Goal: Task Accomplishment & Management: Manage account settings

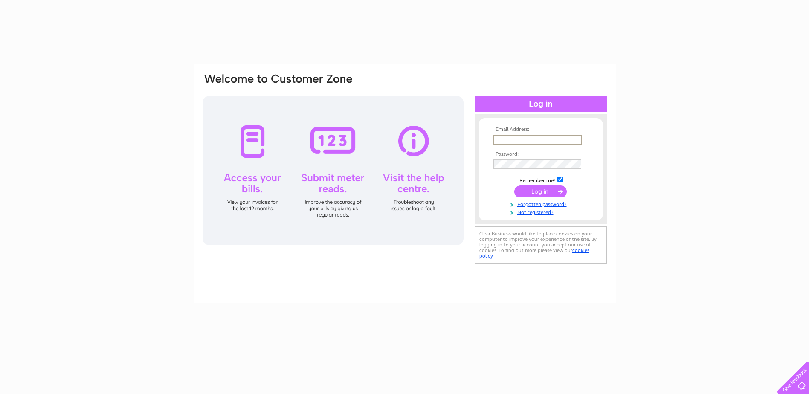
click at [548, 139] on input "text" at bounding box center [537, 140] width 89 height 10
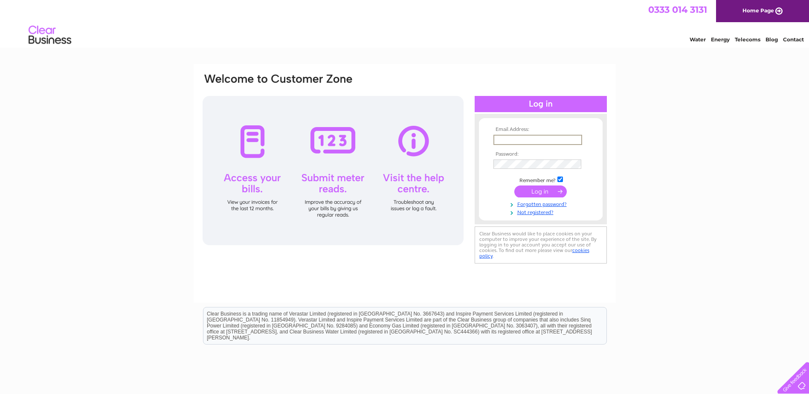
type input "patricia@jsmart.co.uk"
click at [514, 186] on input "submit" at bounding box center [540, 192] width 52 height 12
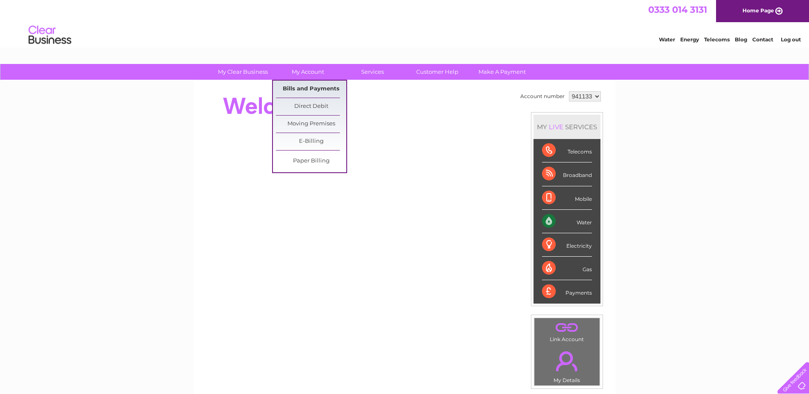
click at [304, 88] on link "Bills and Payments" at bounding box center [311, 89] width 70 height 17
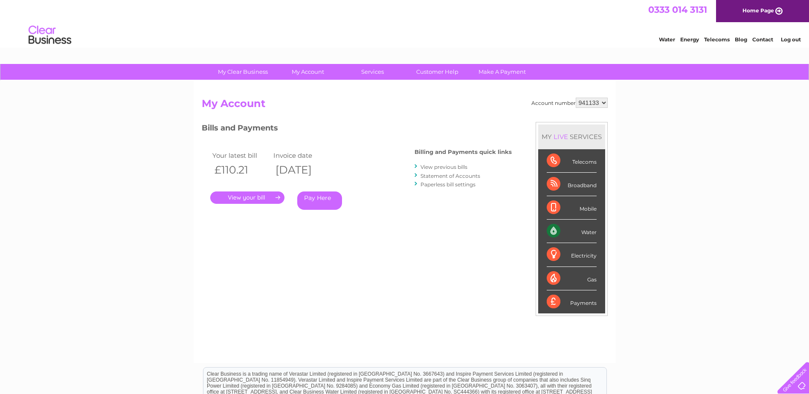
click at [248, 197] on link "." at bounding box center [247, 197] width 74 height 12
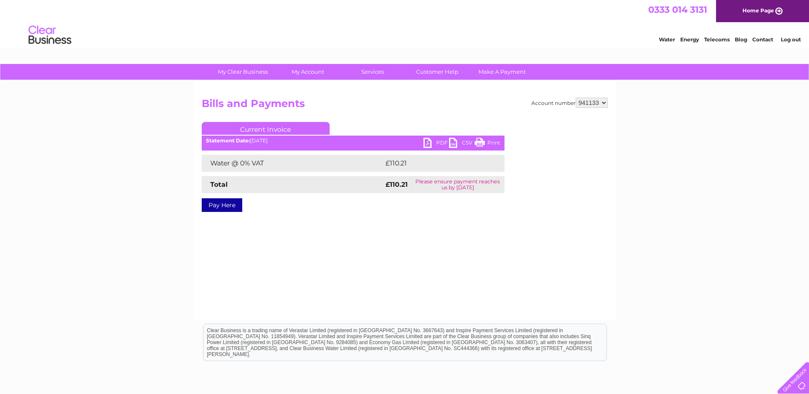
click at [433, 142] on link "PDF" at bounding box center [436, 144] width 26 height 12
click at [426, 145] on link "PDF" at bounding box center [436, 144] width 26 height 12
click at [608, 101] on div "Account number 941133 975933 979509 979626 994450 999483 Bills and Payments Cur…" at bounding box center [405, 200] width 422 height 239
select select "975933"
click at [576, 98] on select "941133 975933 979509 979626 994450 999483" at bounding box center [592, 103] width 32 height 10
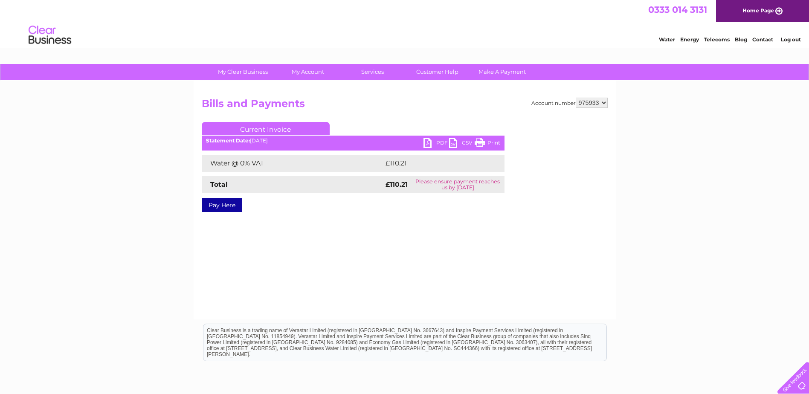
click at [604, 103] on select "941133 975933 979509 979626 994450 999483" at bounding box center [592, 103] width 32 height 10
click at [576, 98] on select "941133 975933 979509 979626 994450 999483" at bounding box center [592, 103] width 32 height 10
click at [432, 142] on link "PDF" at bounding box center [436, 144] width 26 height 12
click at [426, 142] on link "PDF" at bounding box center [436, 144] width 26 height 12
click at [605, 104] on select "941133 975933 979509 979626 994450 999483" at bounding box center [592, 103] width 32 height 10
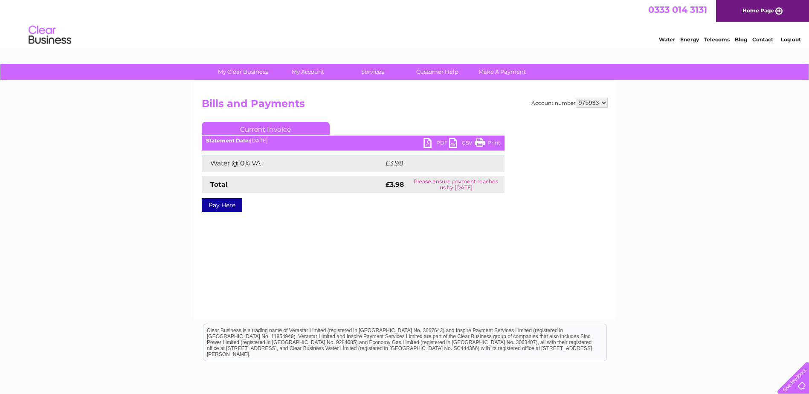
select select "979509"
click at [576, 98] on select "941133 975933 979509 979626 994450 999483" at bounding box center [592, 103] width 32 height 10
click at [595, 137] on div at bounding box center [574, 173] width 67 height 102
click at [604, 104] on select "941133 975933 979509 979626 994450 999483" at bounding box center [592, 103] width 32 height 10
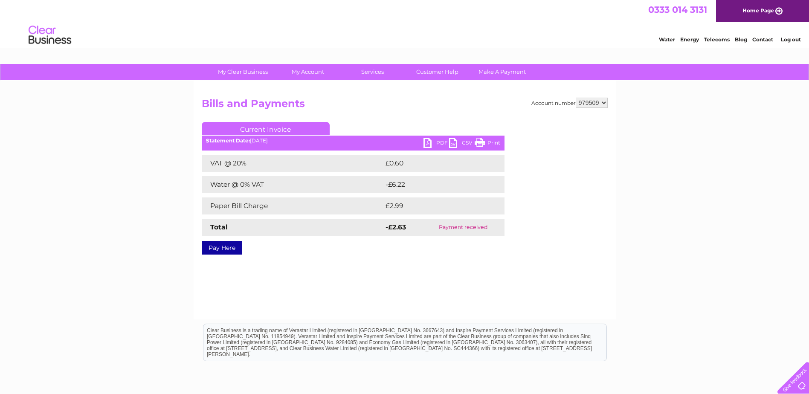
click at [605, 104] on select "941133 975933 979509 979626 994450 999483" at bounding box center [592, 103] width 32 height 10
select select "979626"
click at [576, 98] on select "941133 975933 979509 979626 994450 999483" at bounding box center [592, 103] width 32 height 10
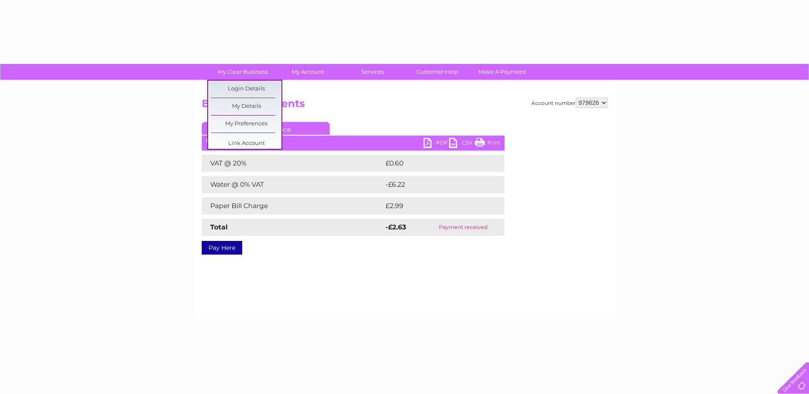
select select "979626"
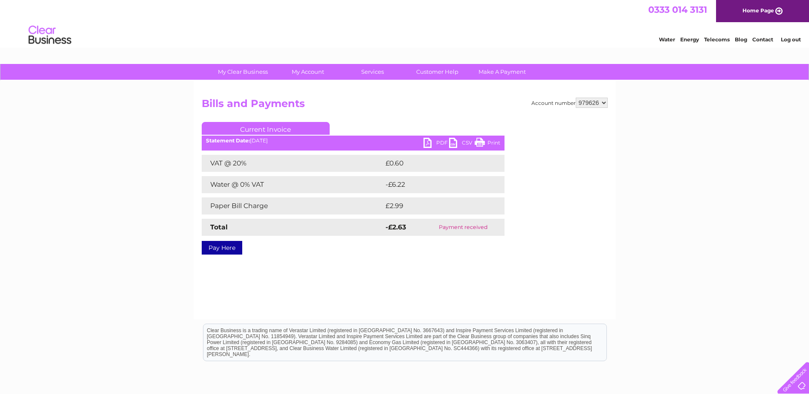
click at [605, 104] on select "941133 975933 979509 979626 994450 999483" at bounding box center [592, 103] width 32 height 10
click at [576, 98] on select "941133 975933 979509 979626 994450 999483" at bounding box center [592, 103] width 32 height 10
click at [592, 145] on div at bounding box center [574, 173] width 67 height 102
click at [603, 105] on select "941133 975933 979509 979626 994450 999483" at bounding box center [592, 103] width 32 height 10
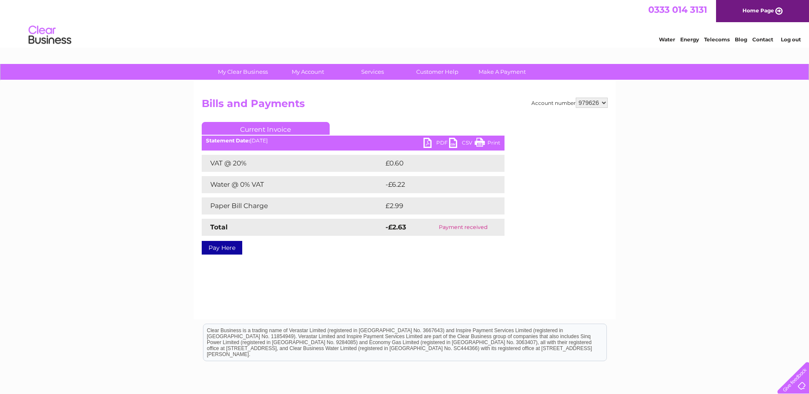
click at [576, 98] on select "941133 975933 979509 979626 994450 999483" at bounding box center [592, 103] width 32 height 10
click at [605, 102] on select "941133 975933 979509 979626 994450 999483" at bounding box center [592, 103] width 32 height 10
select select "994450"
click at [576, 98] on select "941133 975933 979509 979626 994450 999483" at bounding box center [592, 103] width 32 height 10
click at [427, 141] on link "PDF" at bounding box center [436, 144] width 26 height 12
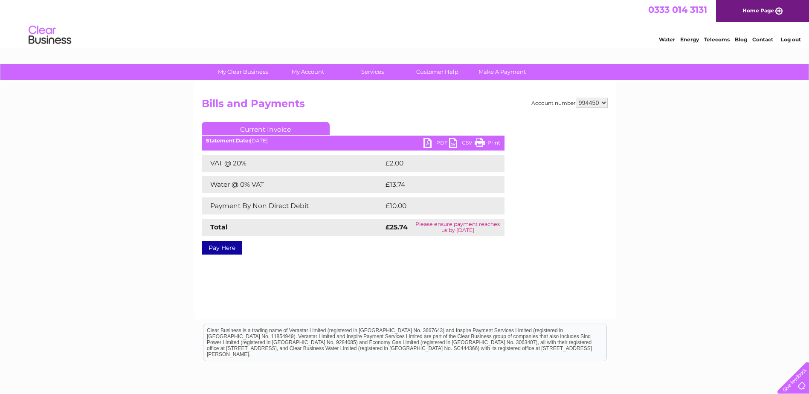
click at [604, 104] on select "941133 975933 979509 979626 994450 999483" at bounding box center [592, 103] width 32 height 10
select select "999483"
click at [576, 98] on select "941133 975933 979509 979626 994450 999483" at bounding box center [592, 103] width 32 height 10
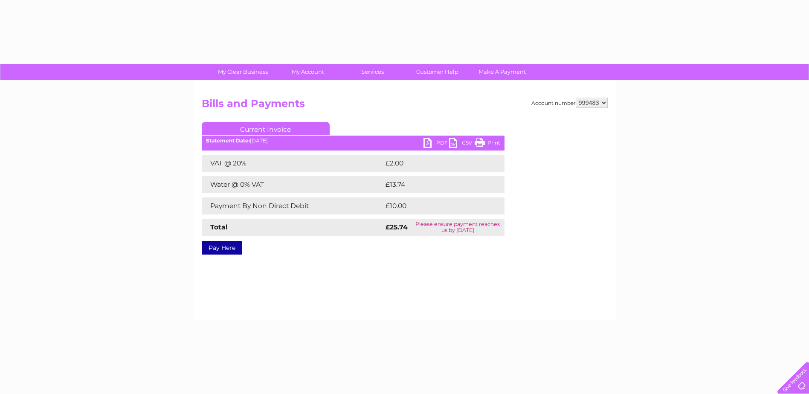
select select "999483"
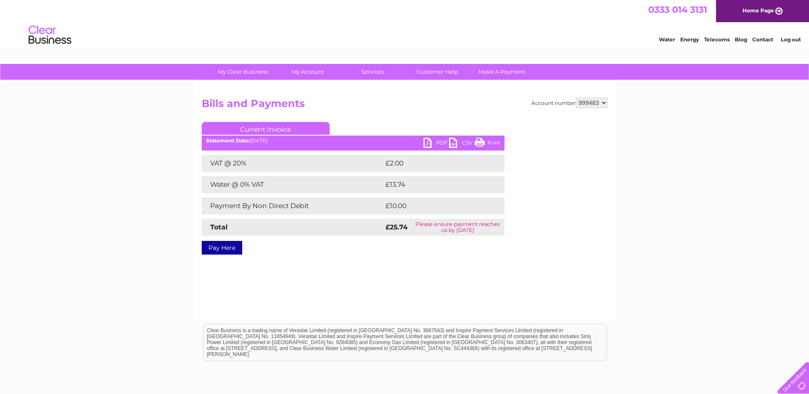
click at [604, 104] on select "941133 975933 979509 979626 994450 999483" at bounding box center [592, 103] width 32 height 10
click at [576, 98] on select "941133 975933 979509 979626 994450 999483" at bounding box center [592, 103] width 32 height 10
click at [600, 103] on select "941133 975933 979509 979626 994450 999483" at bounding box center [592, 103] width 32 height 10
click at [596, 102] on select "941133 975933 979509 979626 994450 999483" at bounding box center [592, 103] width 32 height 10
click at [594, 103] on select "941133 975933 979509 979626 994450 999483" at bounding box center [592, 103] width 32 height 10
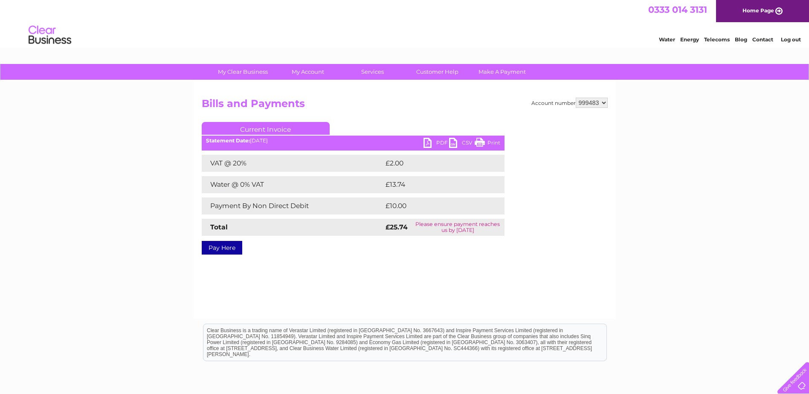
click at [594, 103] on select "941133 975933 979509 979626 994450 999483" at bounding box center [592, 103] width 32 height 10
click at [603, 102] on select "941133 975933 979509 979626 994450 999483" at bounding box center [592, 103] width 32 height 10
select select "994450"
click at [576, 98] on select "941133 975933 979509 979626 994450 999483" at bounding box center [592, 103] width 32 height 10
click at [597, 157] on div at bounding box center [574, 173] width 67 height 102
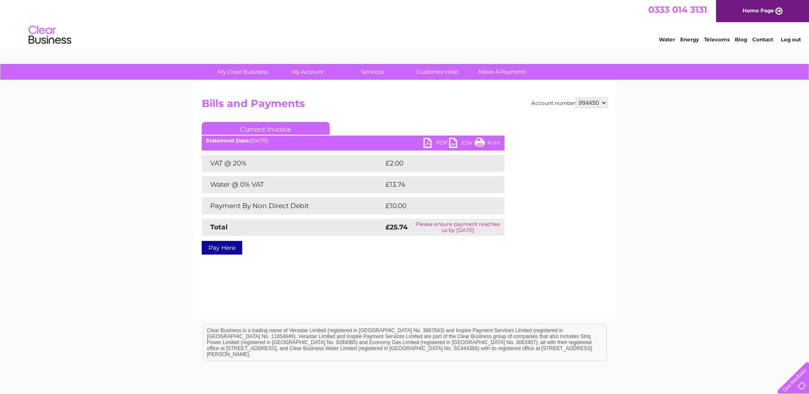
click at [603, 103] on select "941133 975933 979509 979626 994450 999483" at bounding box center [592, 103] width 32 height 10
click at [604, 104] on select "941133 975933 979509 979626 994450 999483" at bounding box center [592, 103] width 32 height 10
select select "999483"
click at [576, 98] on select "941133 975933 979509 979626 994450 999483" at bounding box center [592, 103] width 32 height 10
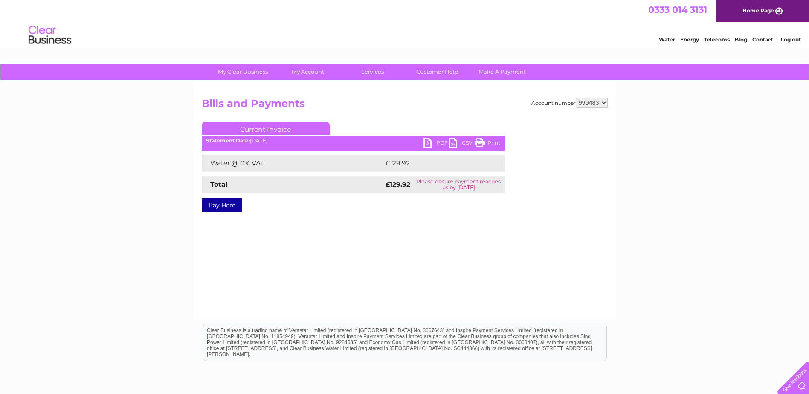
click at [435, 144] on link "PDF" at bounding box center [436, 144] width 26 height 12
click at [425, 143] on link "PDF" at bounding box center [436, 144] width 26 height 12
click at [428, 141] on link "PDF" at bounding box center [436, 144] width 26 height 12
click at [800, 43] on li "Log out" at bounding box center [791, 39] width 26 height 11
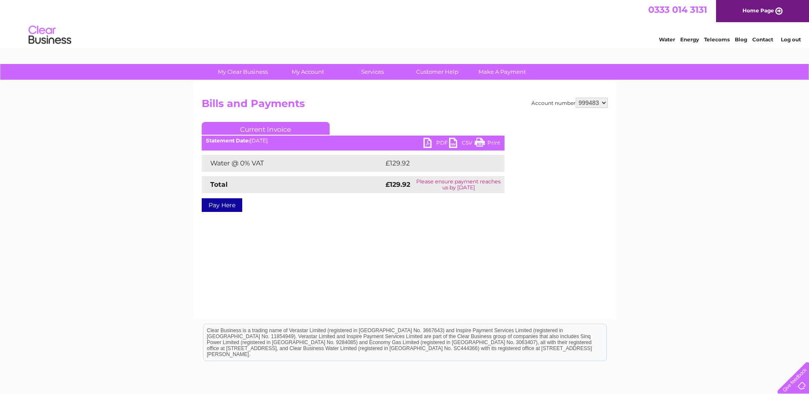
click at [797, 41] on link "Log out" at bounding box center [791, 39] width 20 height 6
